Goal: Navigation & Orientation: Find specific page/section

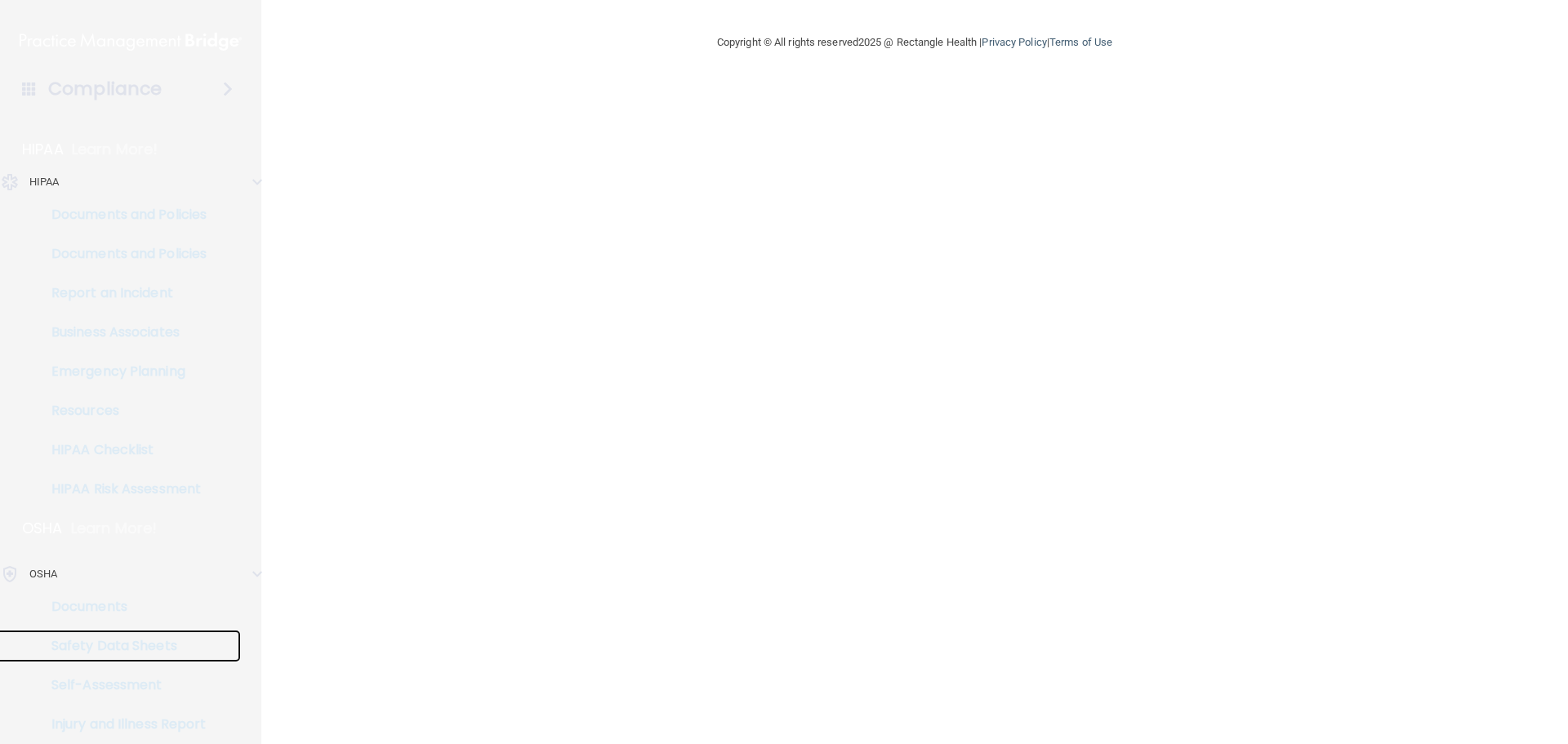
click at [89, 634] on link "Safety Data Sheets" at bounding box center [112, 645] width 257 height 33
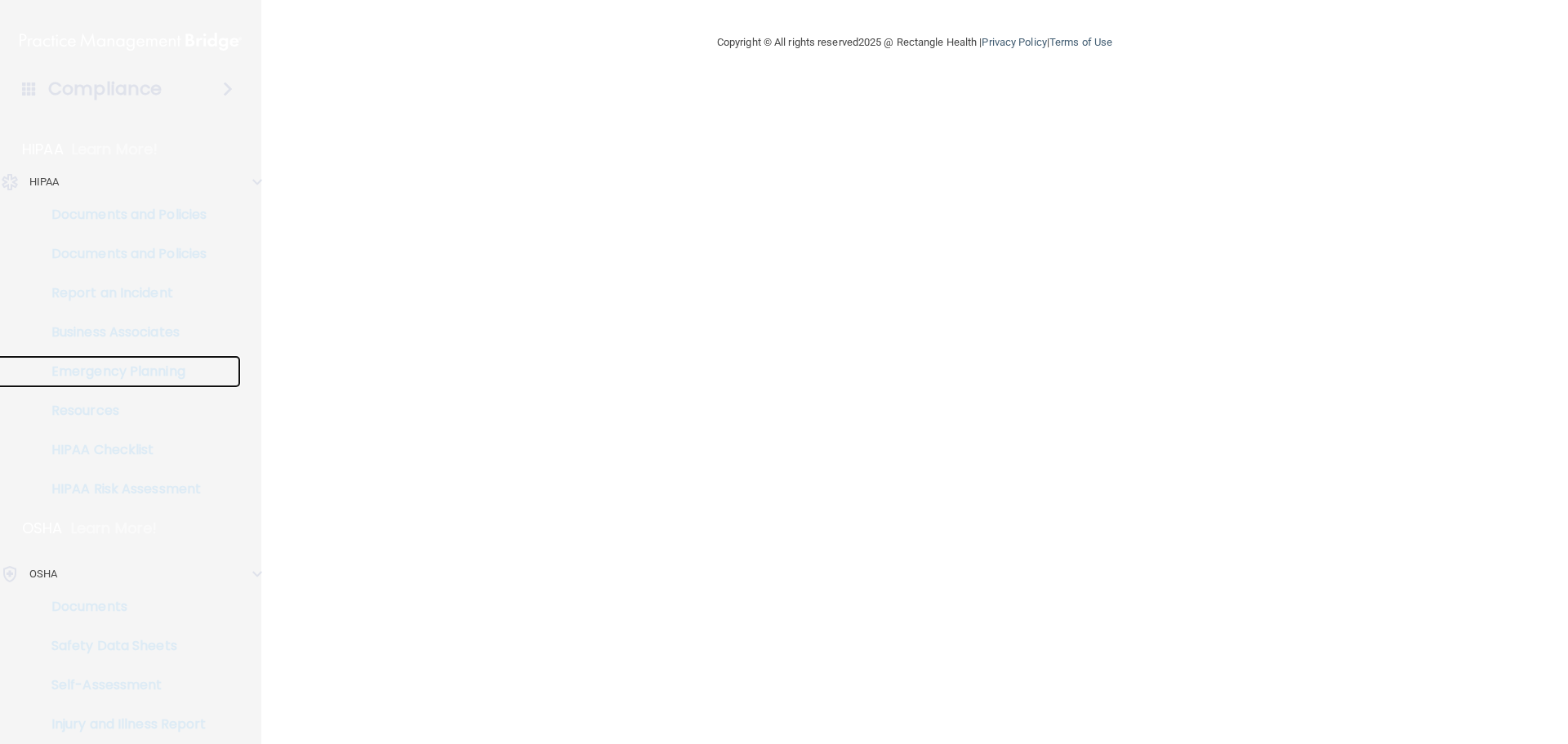
click at [127, 363] on p "Emergency Planning" at bounding box center [121, 371] width 223 height 16
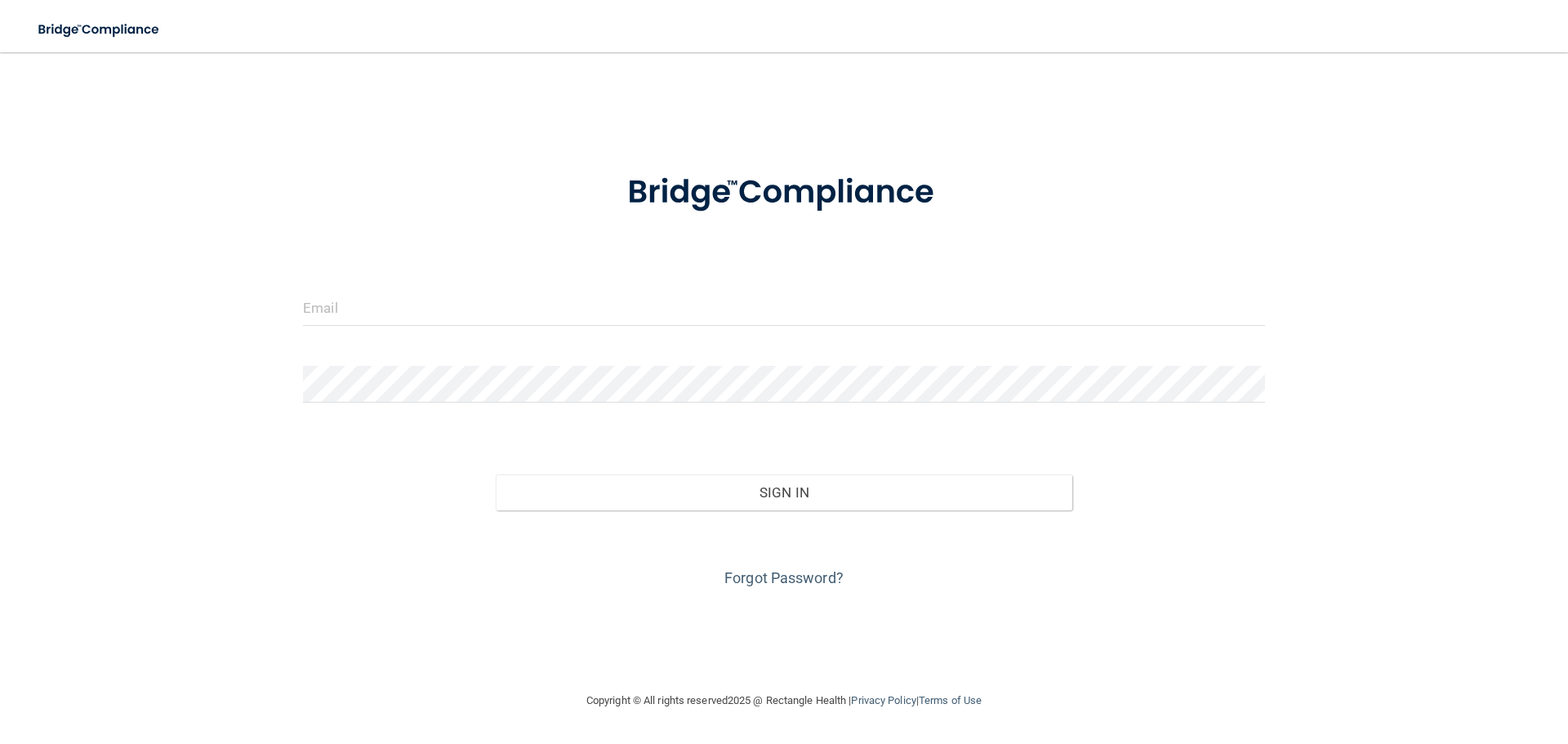
click at [578, 338] on div at bounding box center [784, 313] width 986 height 49
click at [518, 317] on input "email" at bounding box center [784, 307] width 962 height 37
type input "[EMAIL_ADDRESS][DOMAIN_NAME]"
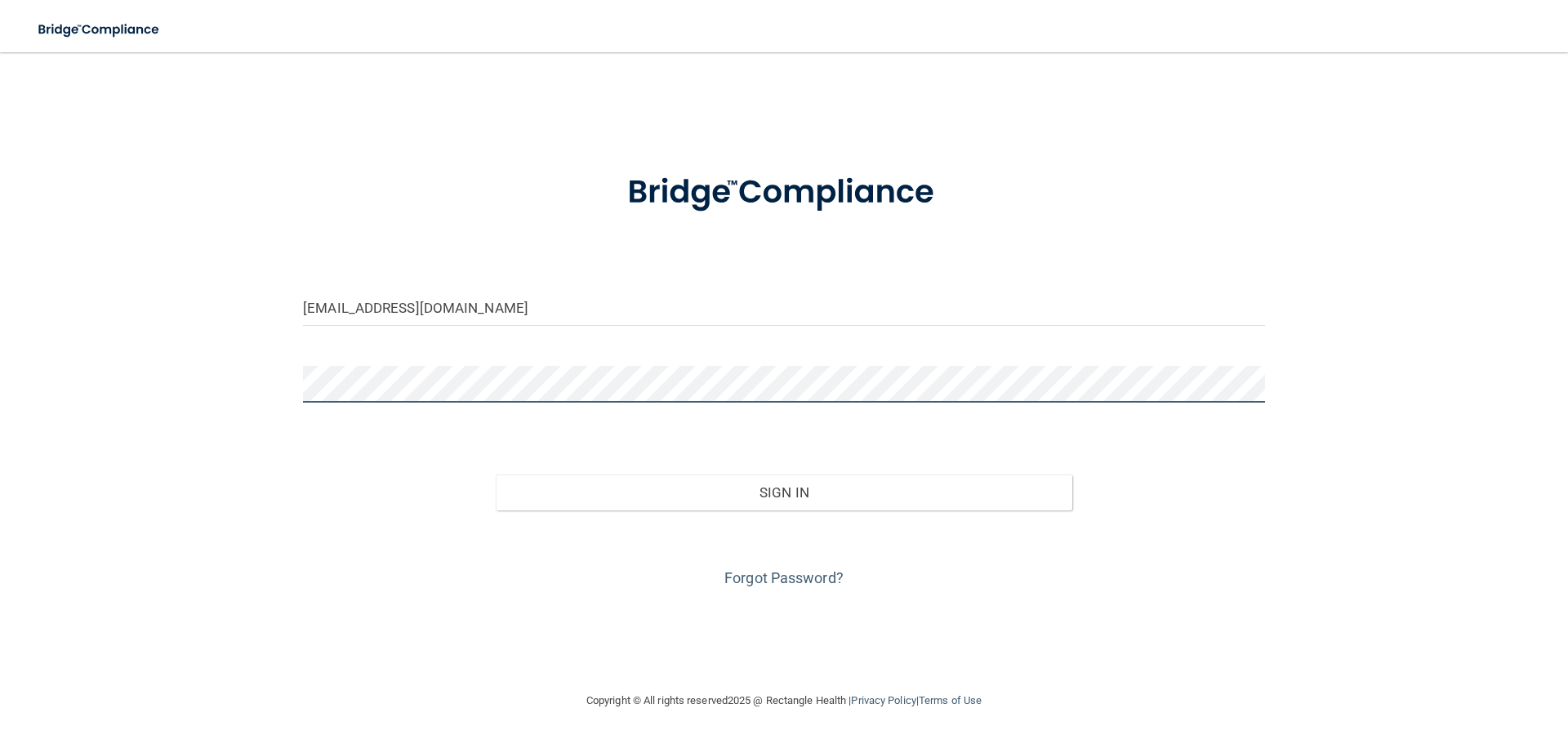
click at [496, 474] on button "Sign In" at bounding box center [785, 492] width 578 height 36
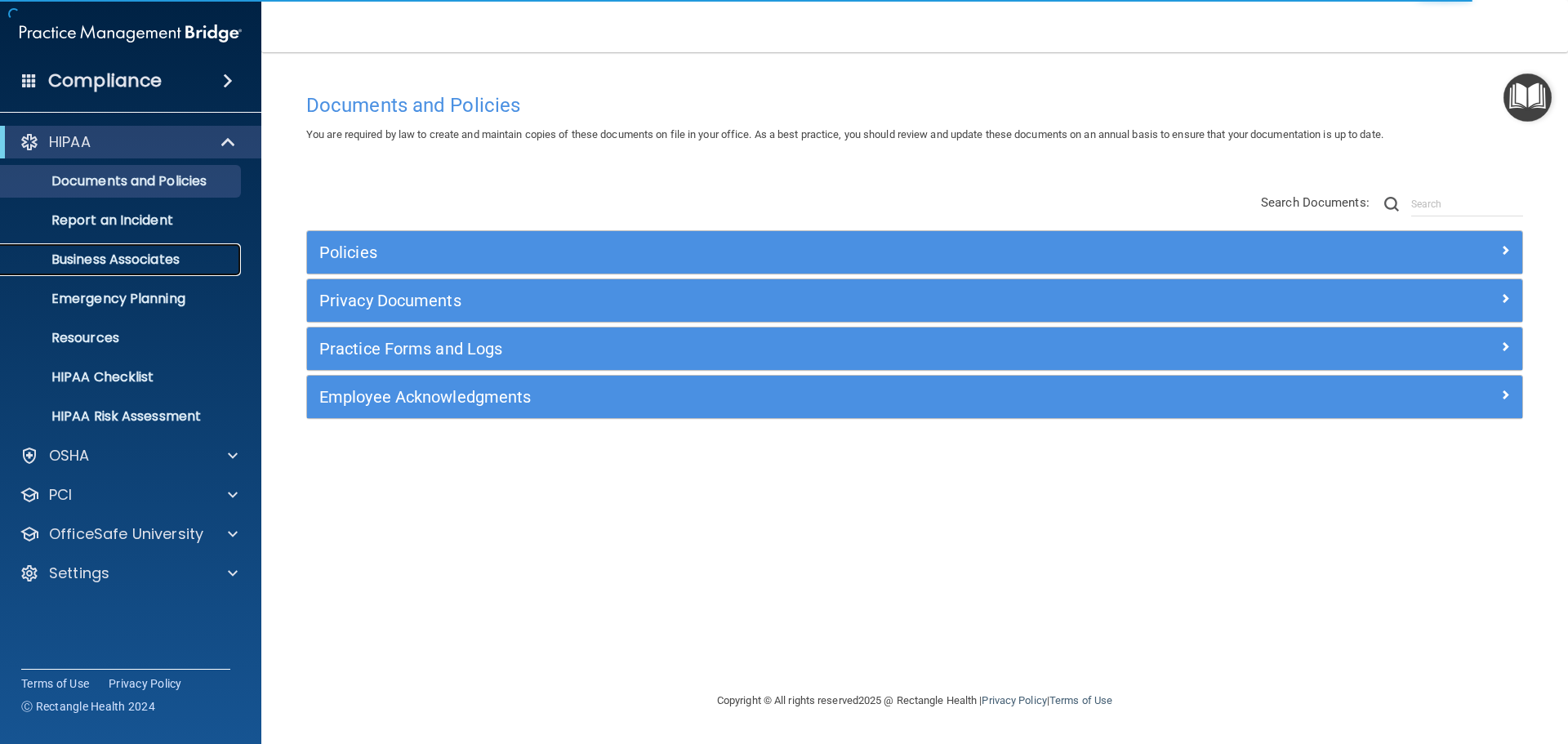
drag, startPoint x: 135, startPoint y: 251, endPoint x: 145, endPoint y: 270, distance: 21.5
click at [135, 251] on p "Business Associates" at bounding box center [121, 259] width 223 height 16
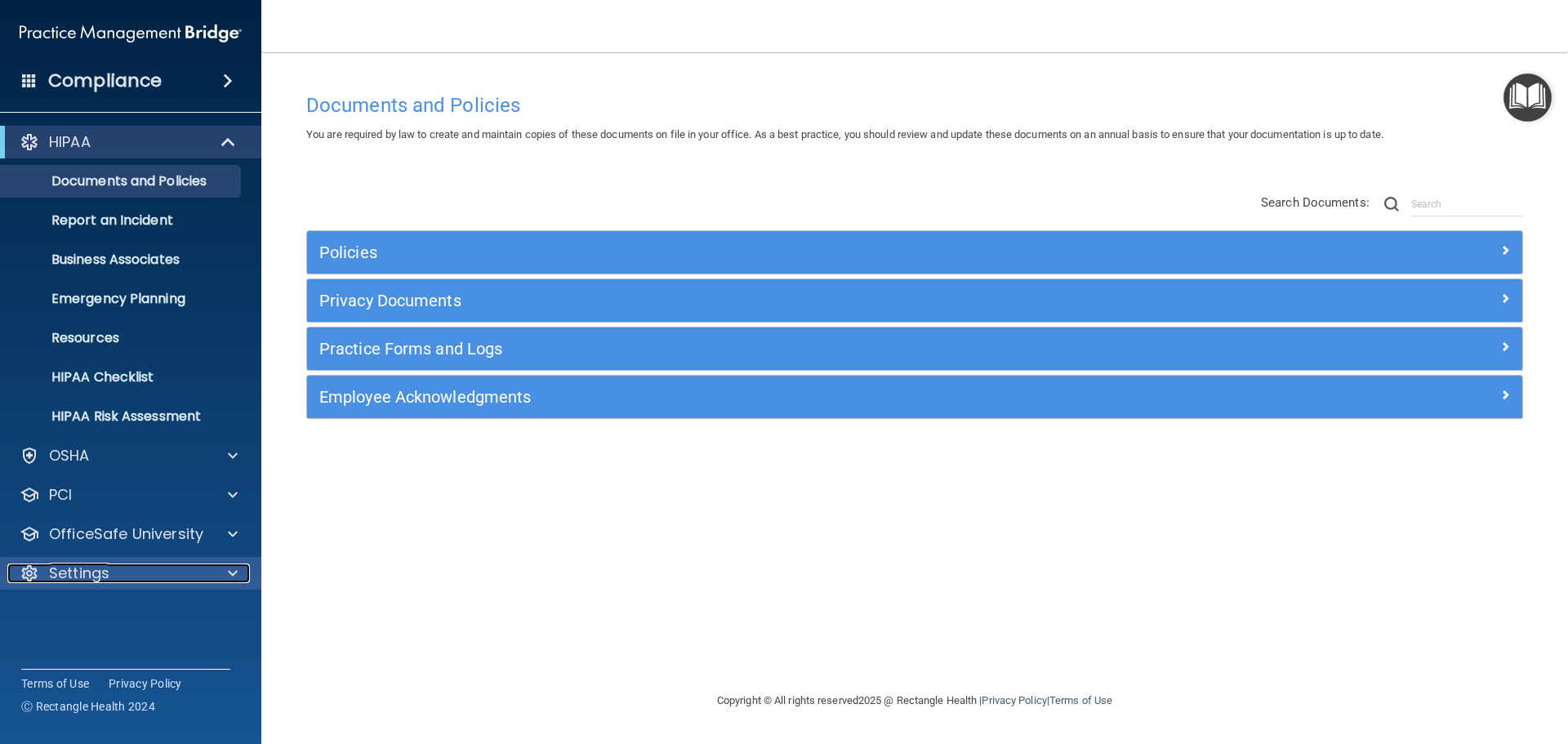
click at [176, 563] on div "Settings" at bounding box center [108, 573] width 202 height 20
click at [183, 173] on p "Documents and Policies" at bounding box center [121, 181] width 223 height 16
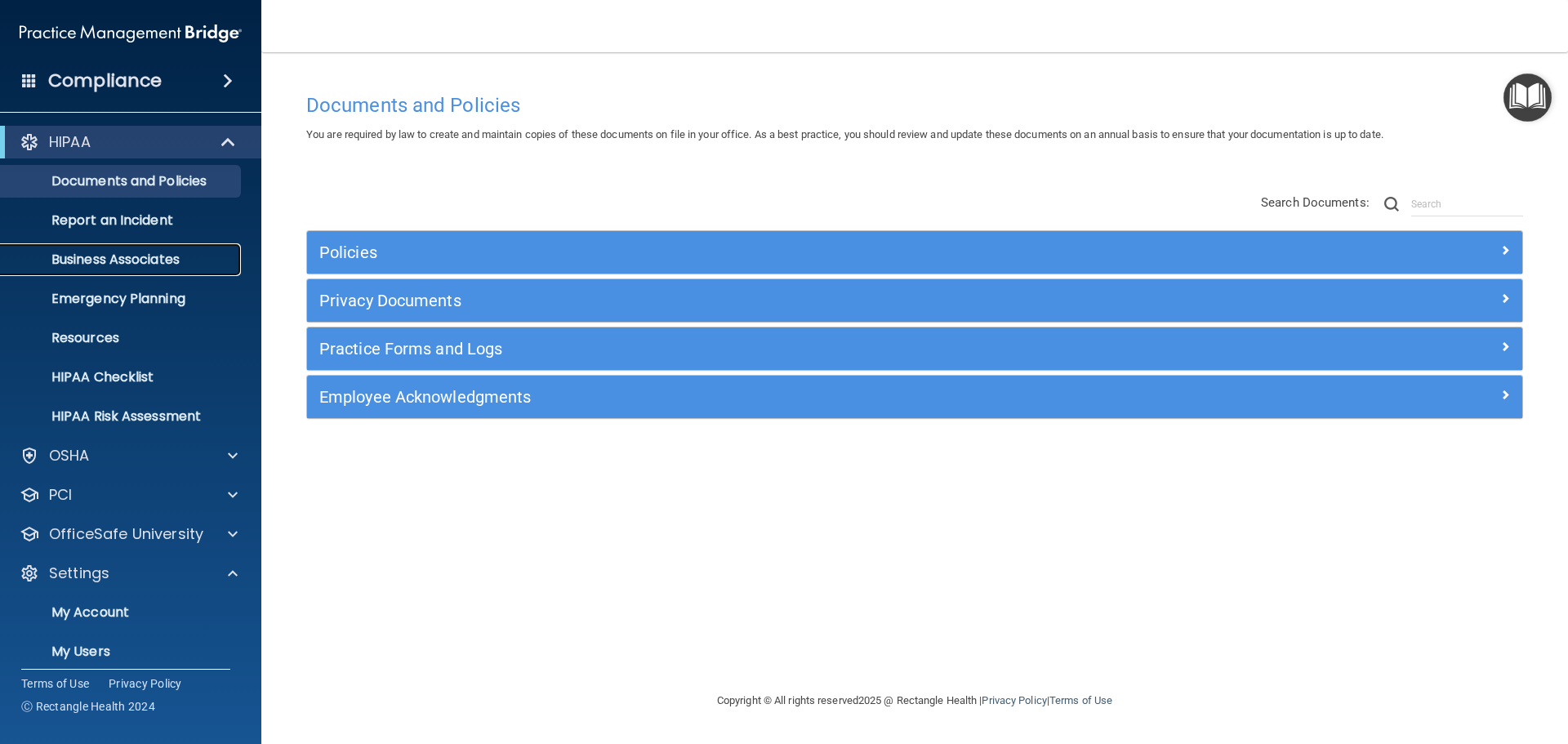
click at [139, 261] on p "Business Associates" at bounding box center [121, 259] width 223 height 16
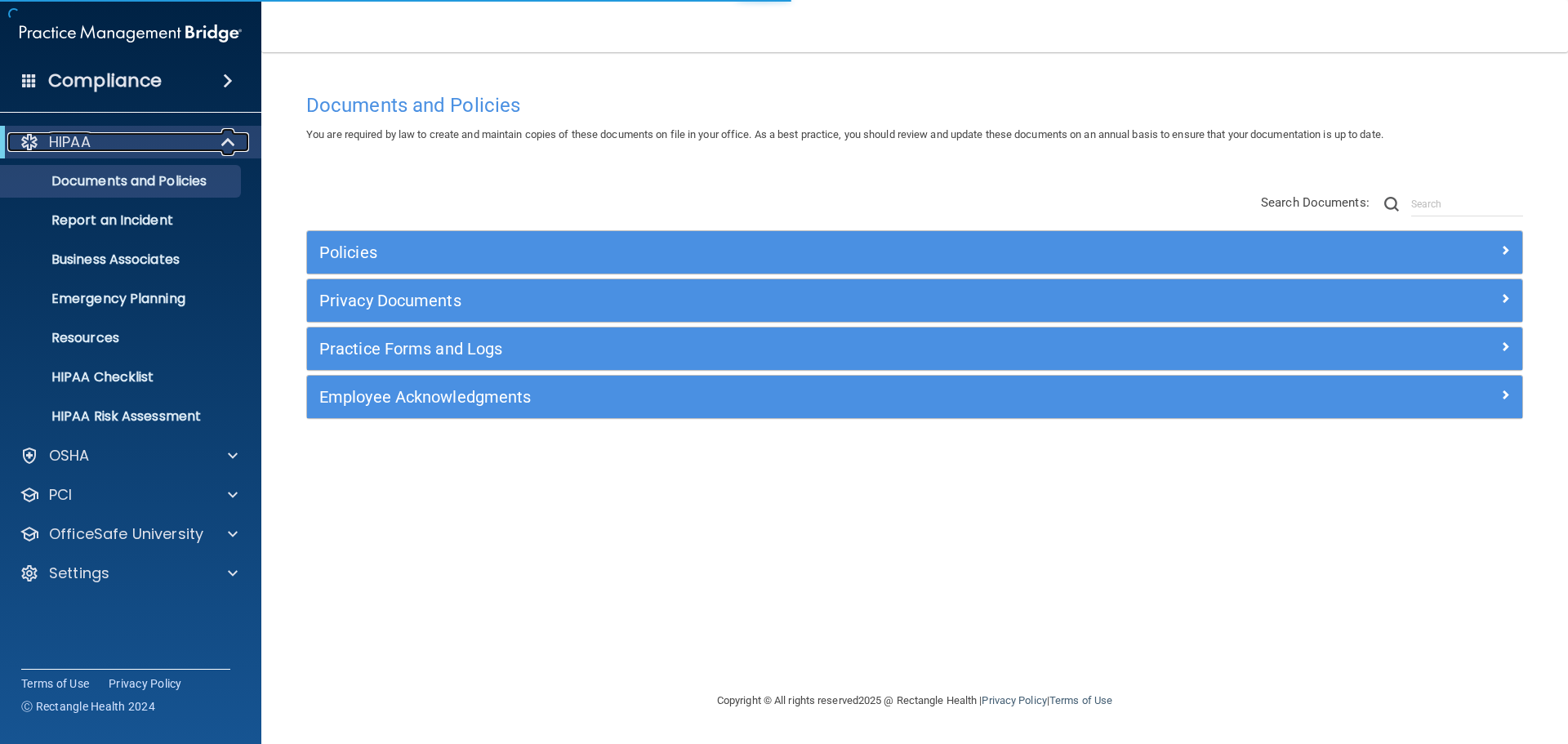
click at [88, 139] on p "HIPAA" at bounding box center [70, 142] width 41 height 20
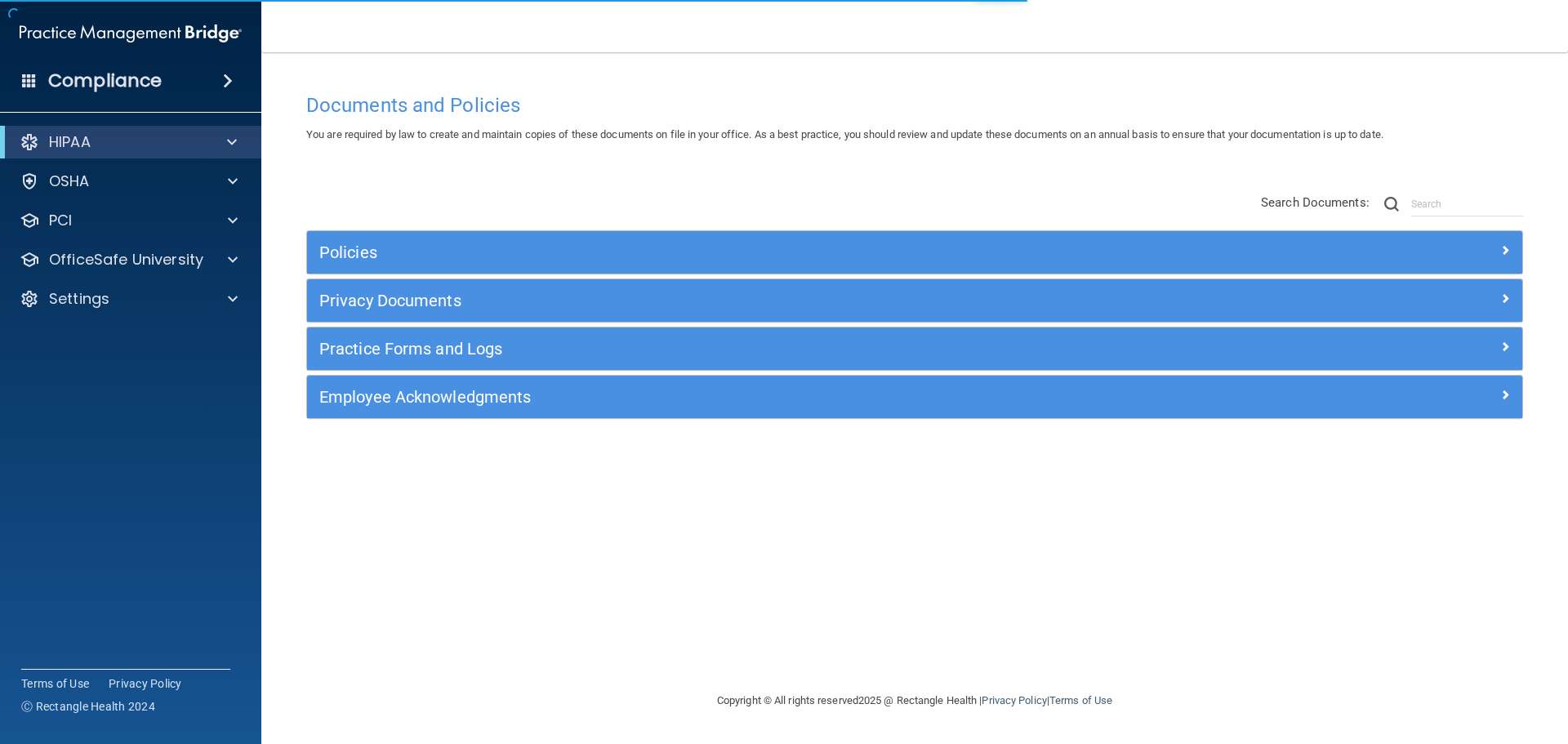
click at [102, 84] on h4 "Compliance" at bounding box center [104, 81] width 114 height 23
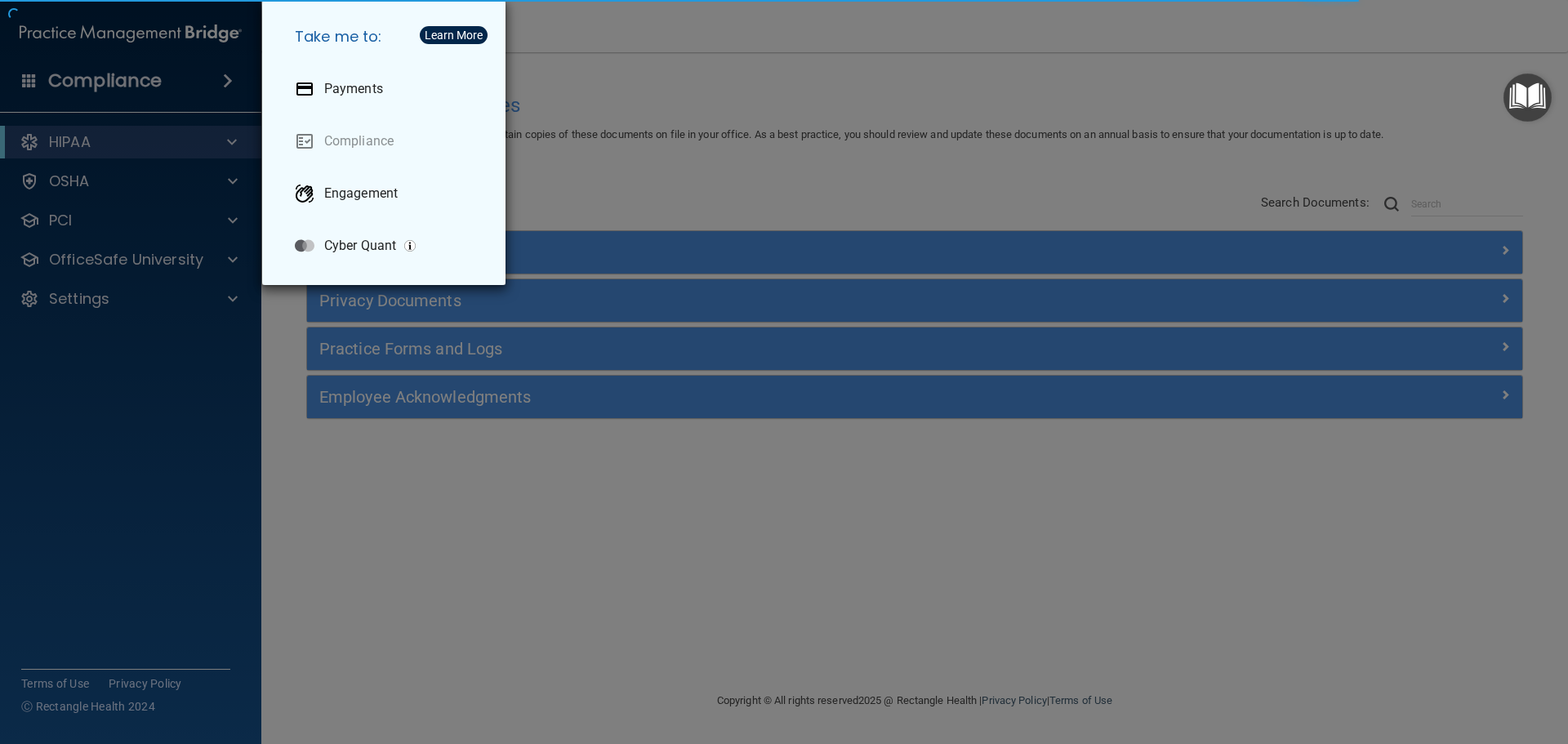
click at [817, 79] on div "Take me to: Payments Compliance Engagement Cyber Quant" at bounding box center [784, 372] width 1568 height 744
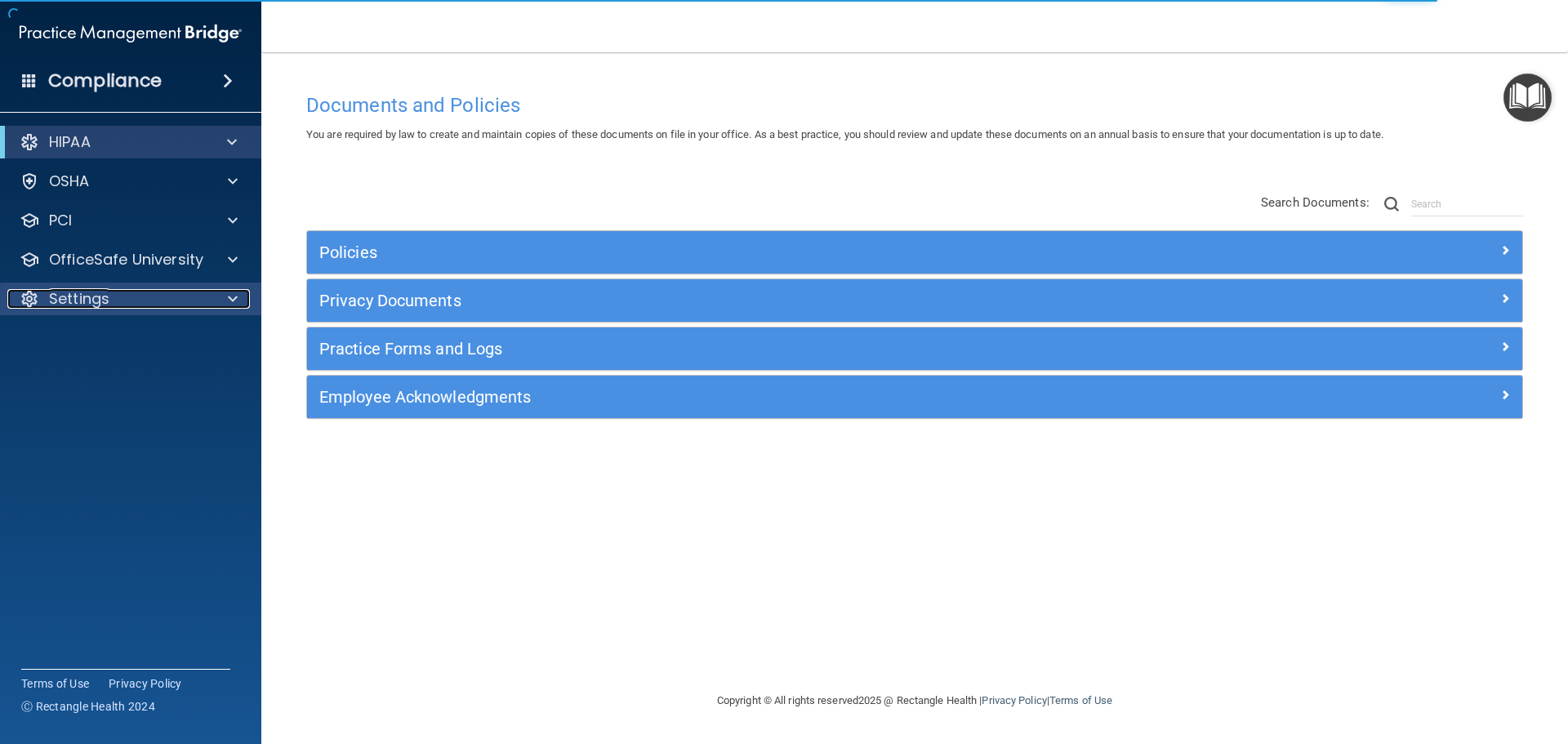
click at [106, 300] on p "Settings" at bounding box center [79, 298] width 60 height 20
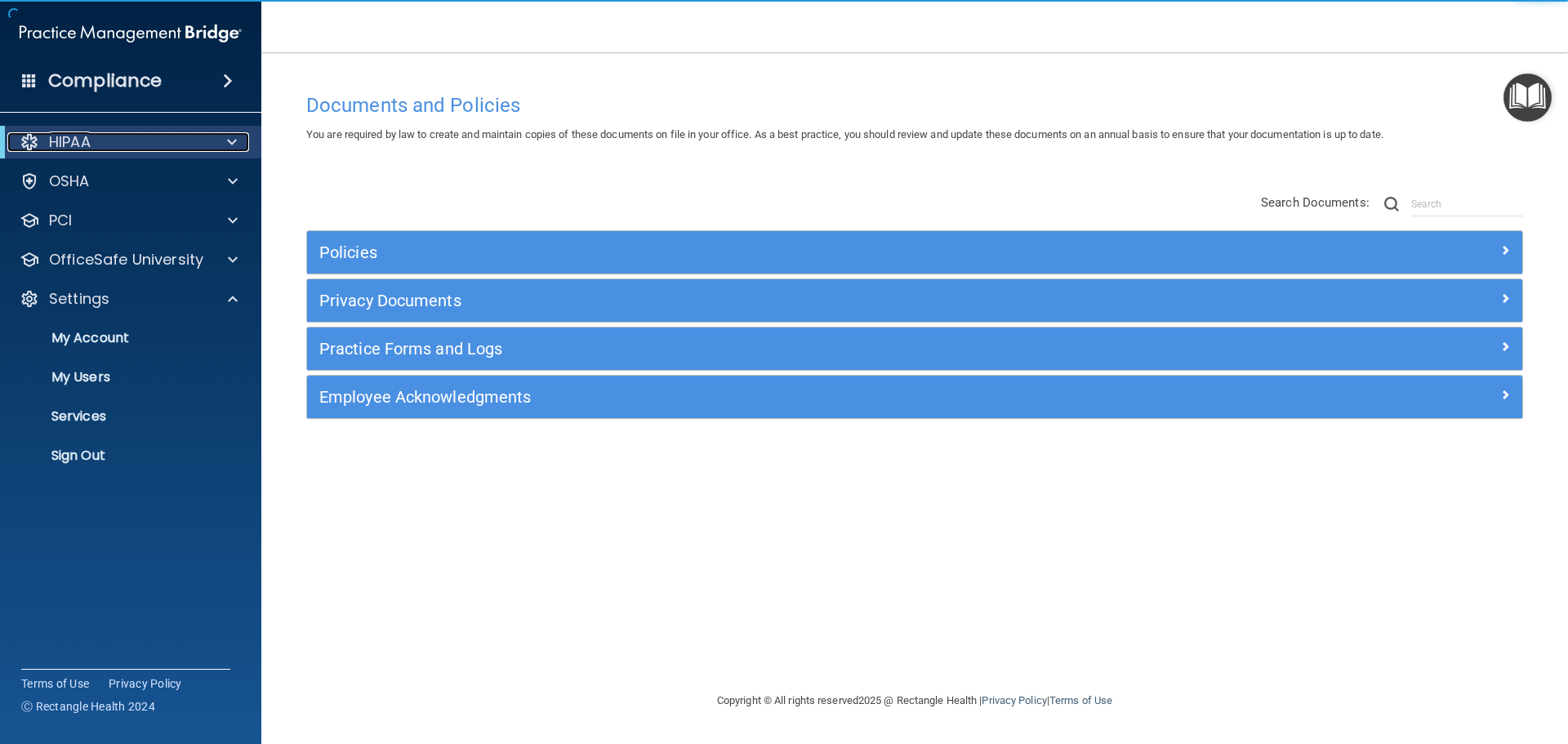
click at [56, 151] on p "HIPAA" at bounding box center [70, 142] width 41 height 20
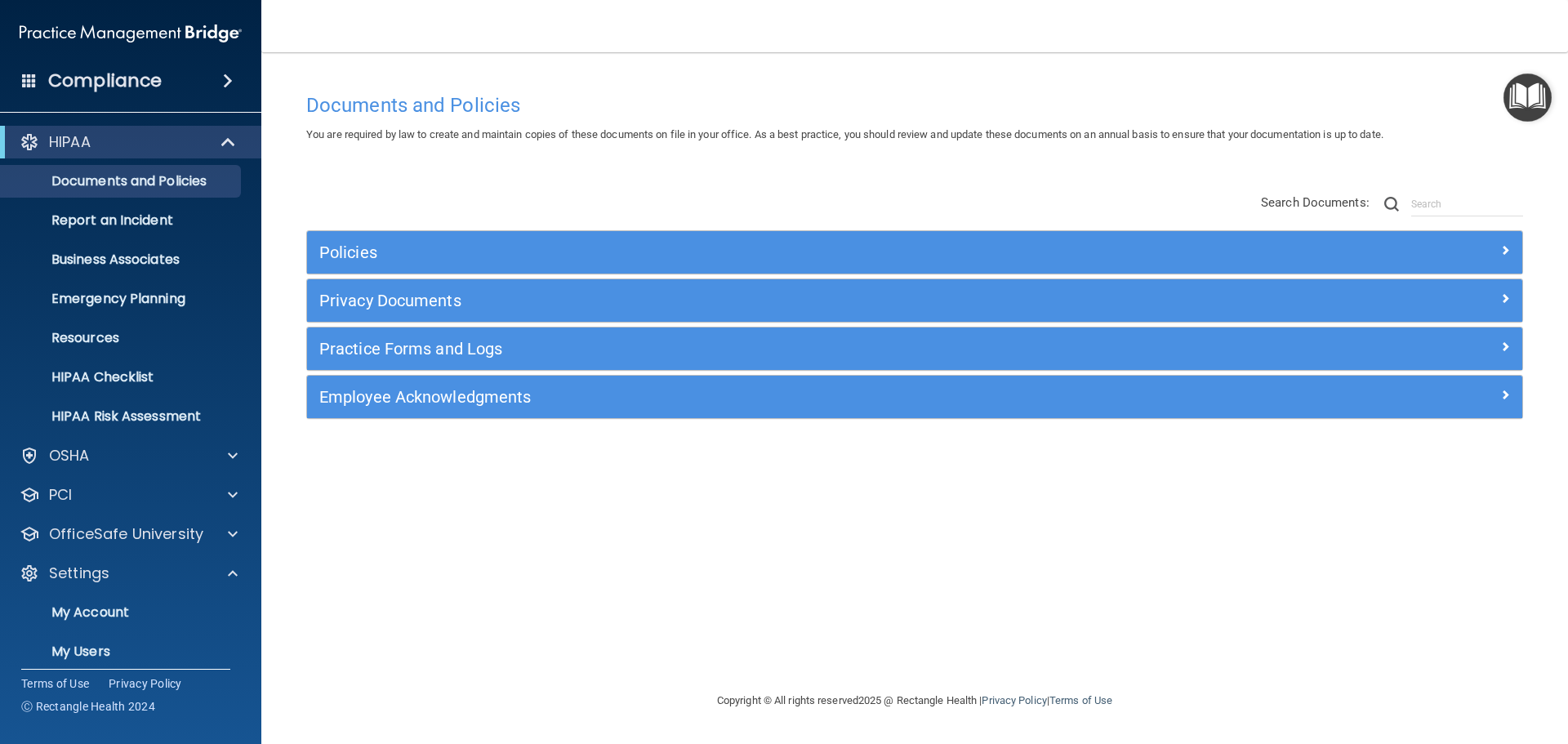
click at [61, 161] on ul "Documents and Policies Report an Incident Business Associates Emergency Plannin…" at bounding box center [132, 295] width 296 height 275
click at [62, 145] on p "HIPAA" at bounding box center [70, 142] width 41 height 20
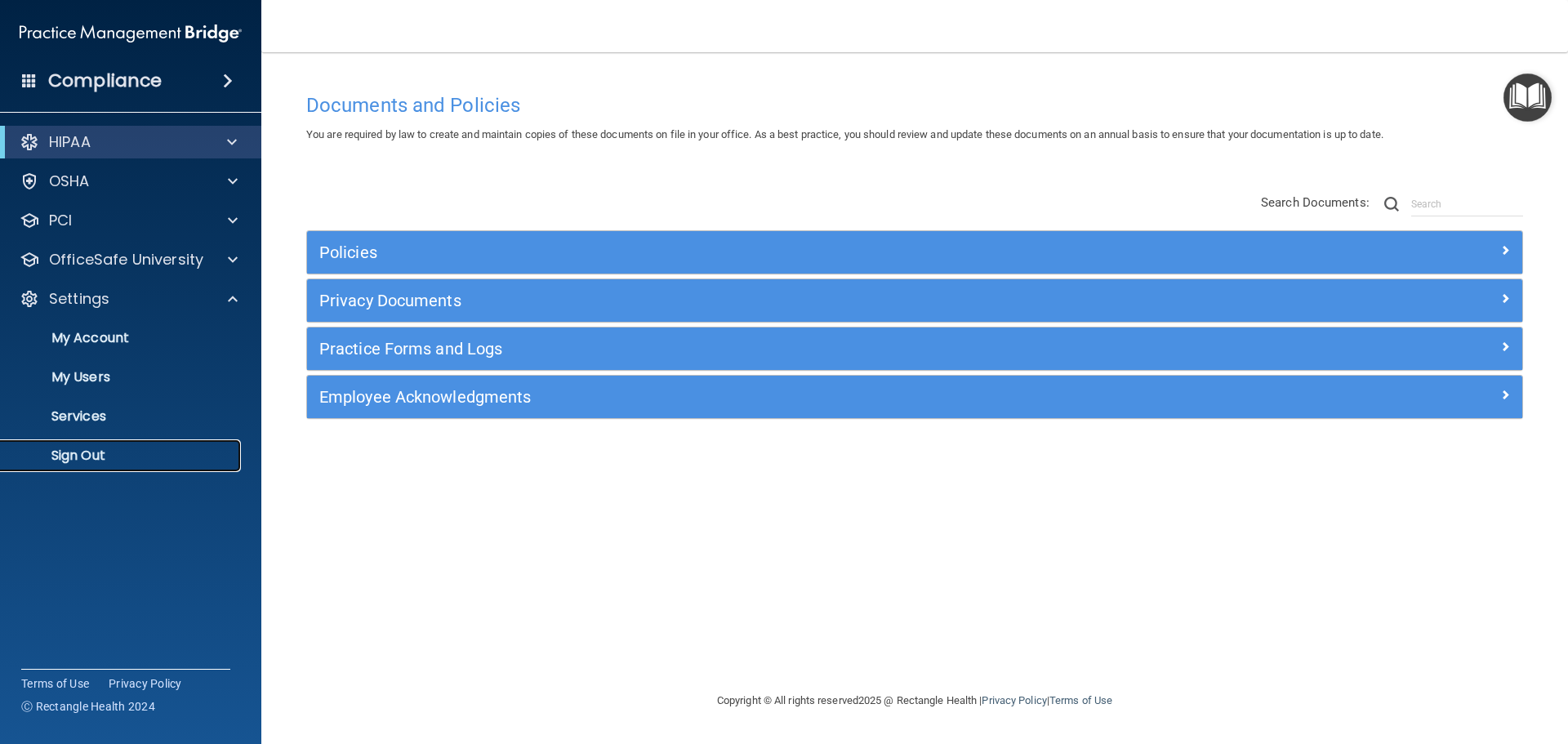
click at [93, 452] on p "Sign Out" at bounding box center [121, 455] width 223 height 16
